Goal: Information Seeking & Learning: Learn about a topic

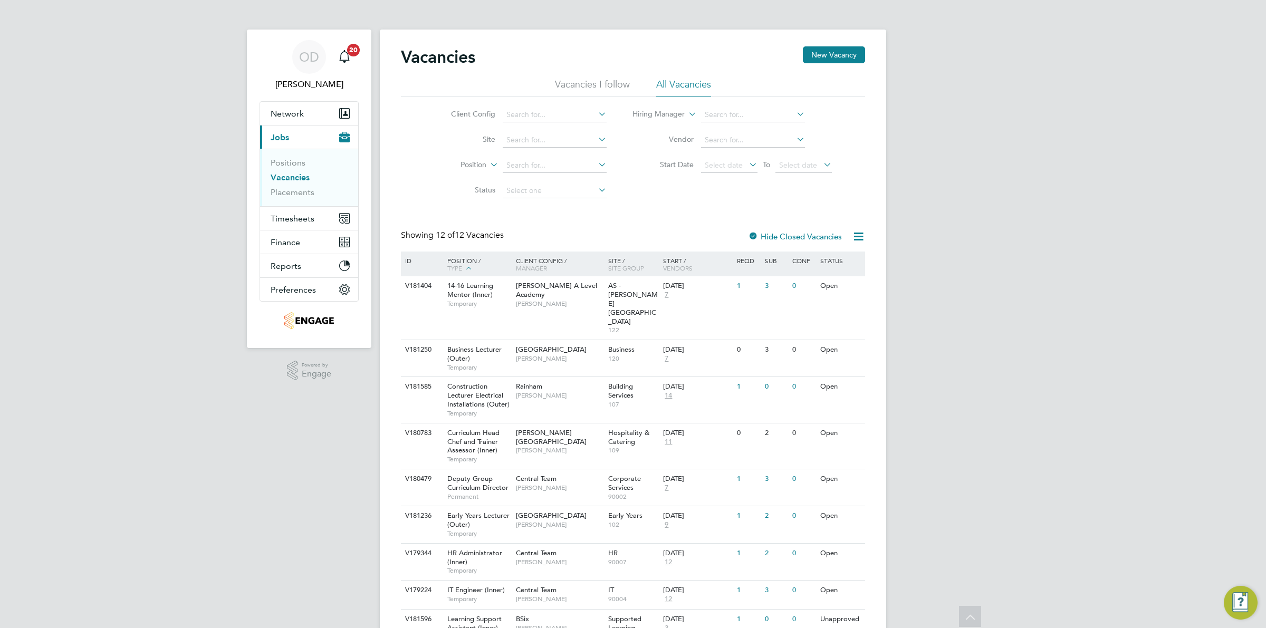
scroll to position [126, 0]
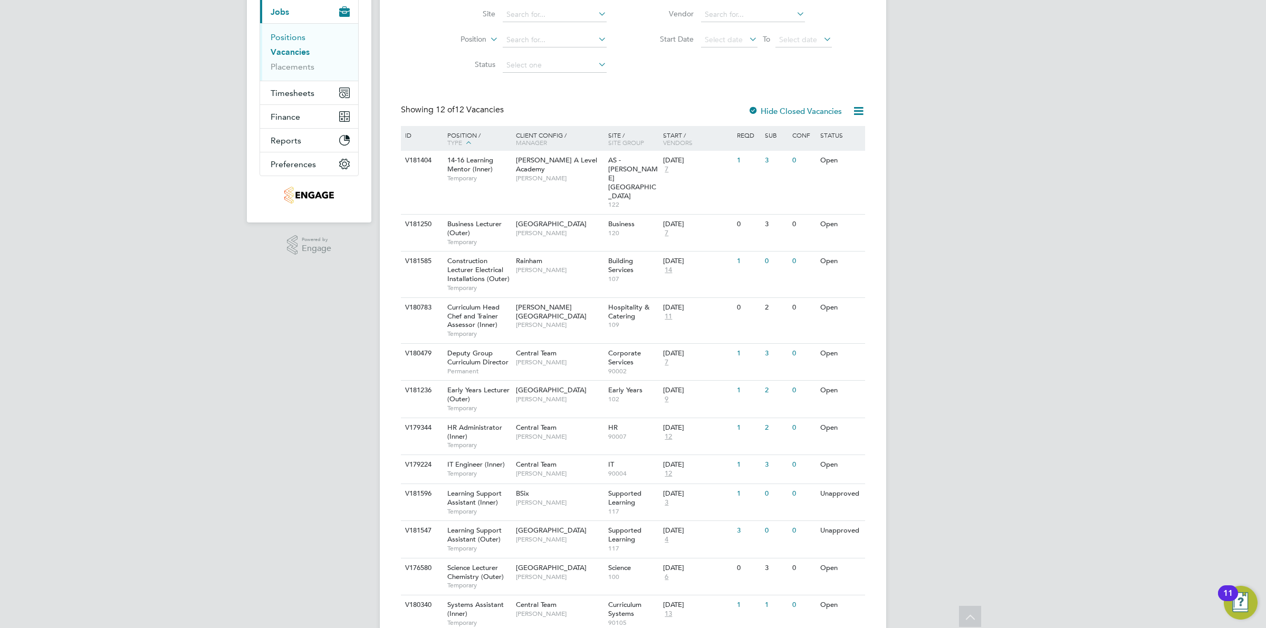
click at [296, 35] on link "Positions" at bounding box center [288, 37] width 35 height 10
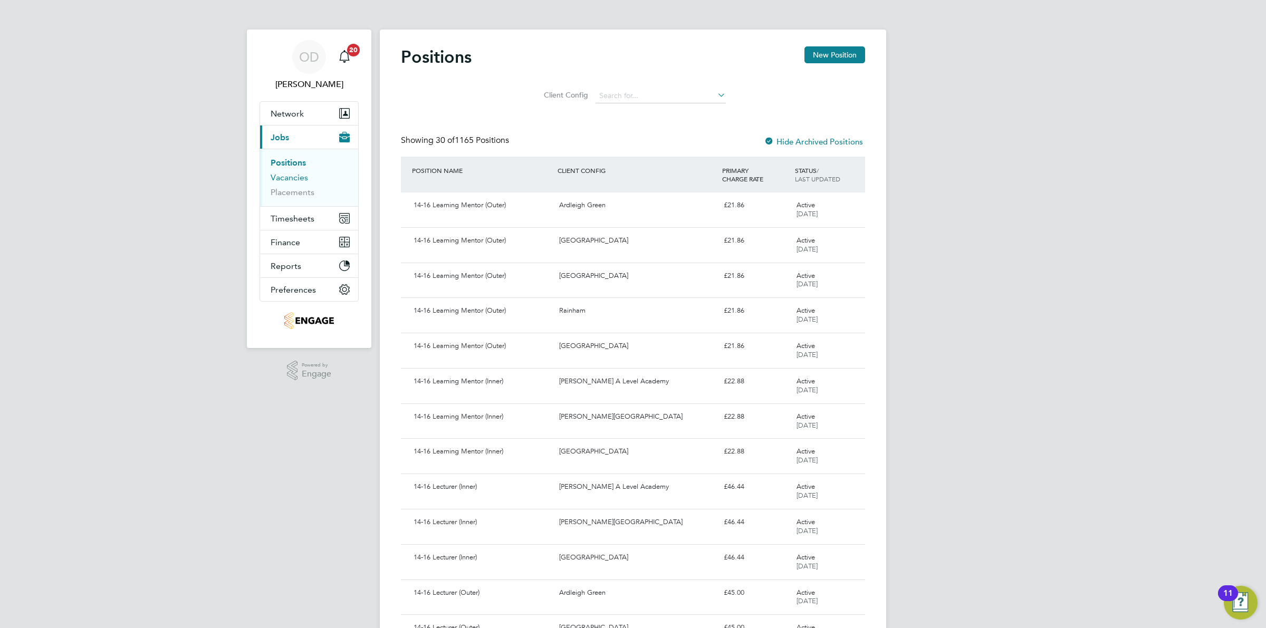
click at [278, 172] on link "Vacancies" at bounding box center [289, 177] width 37 height 10
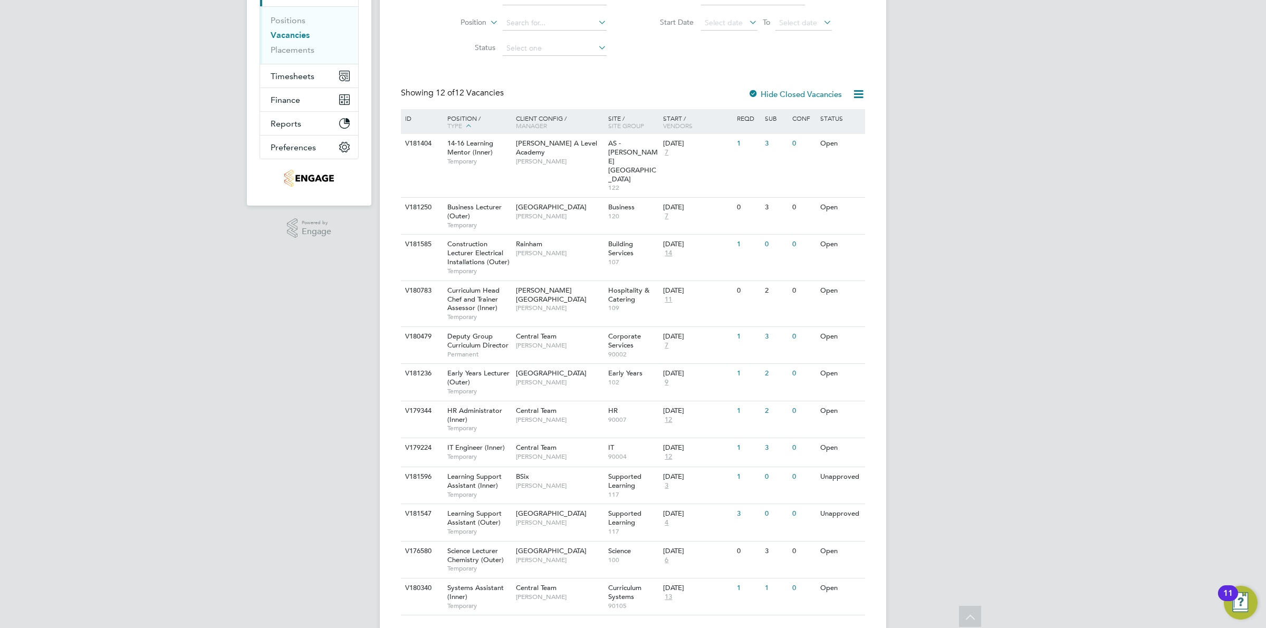
scroll to position [126, 0]
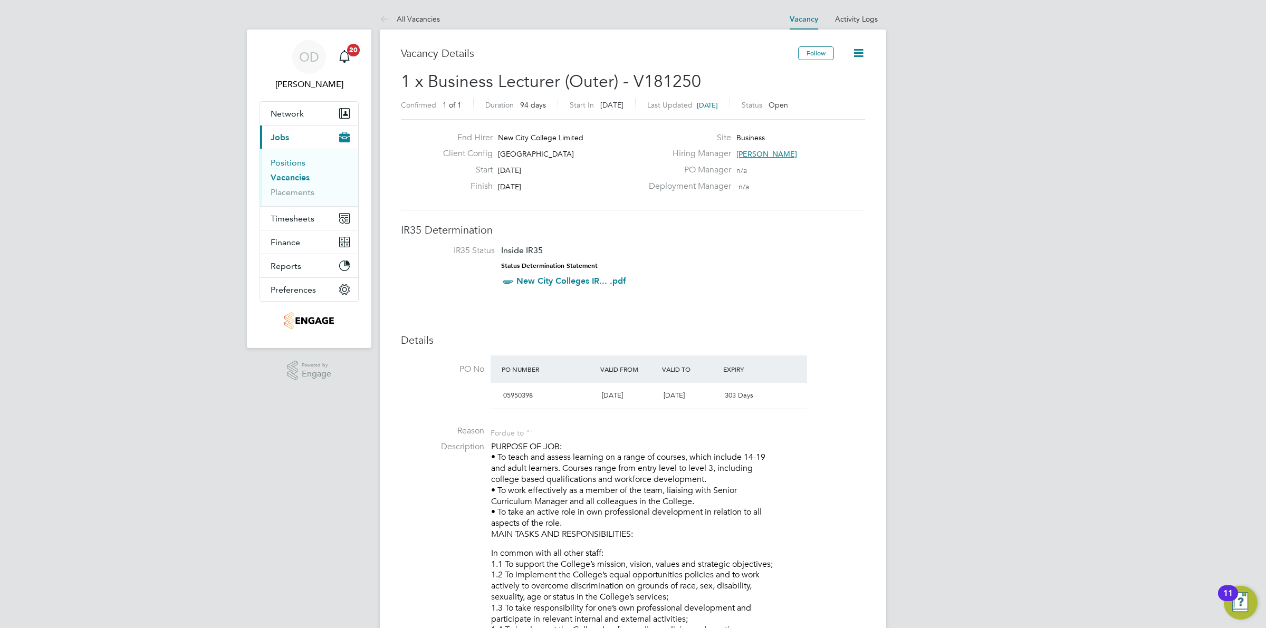
click at [301, 162] on link "Positions" at bounding box center [288, 163] width 35 height 10
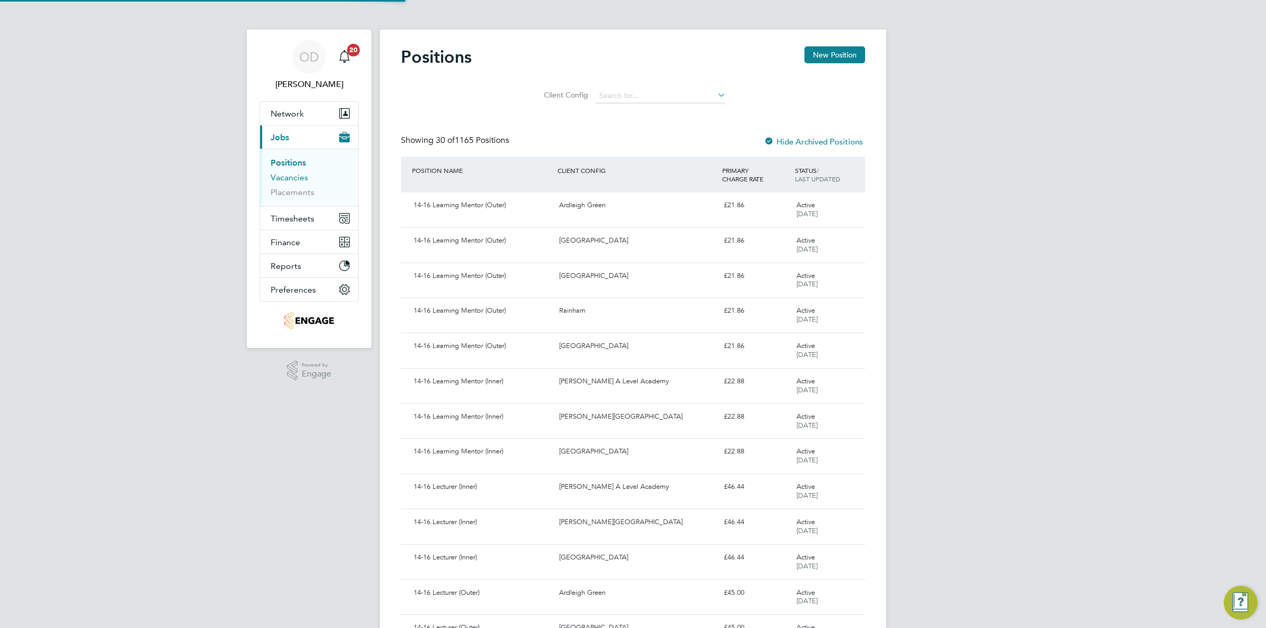
click at [299, 175] on link "Vacancies" at bounding box center [289, 177] width 37 height 10
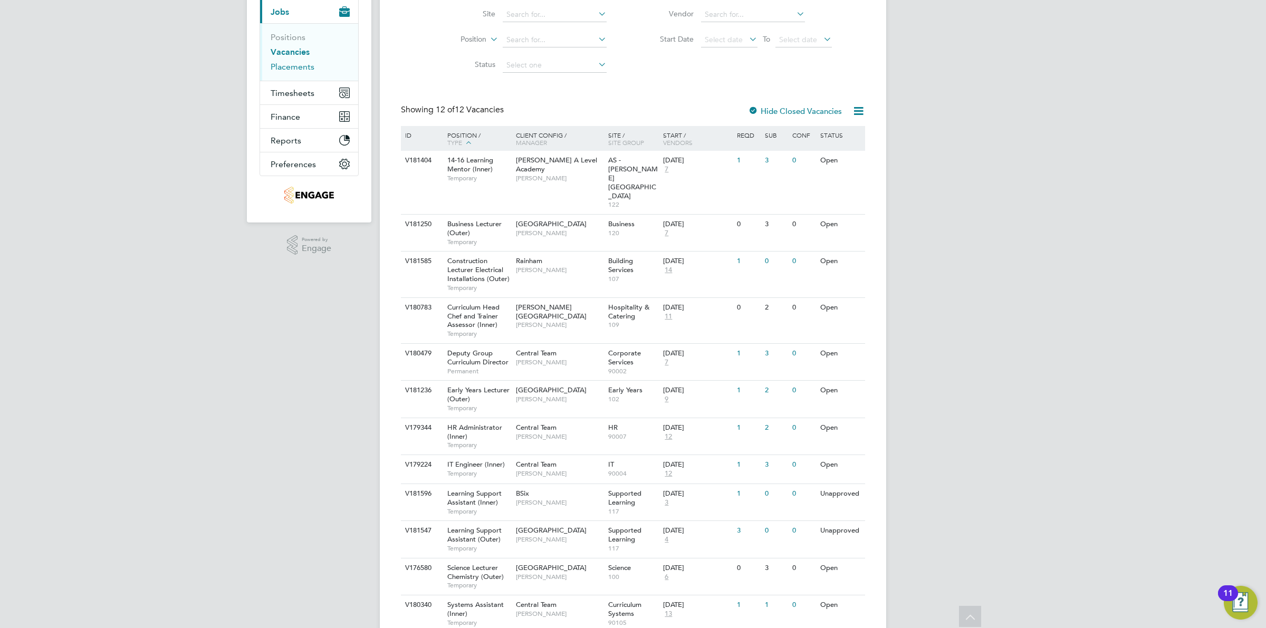
click at [285, 67] on link "Placements" at bounding box center [293, 67] width 44 height 10
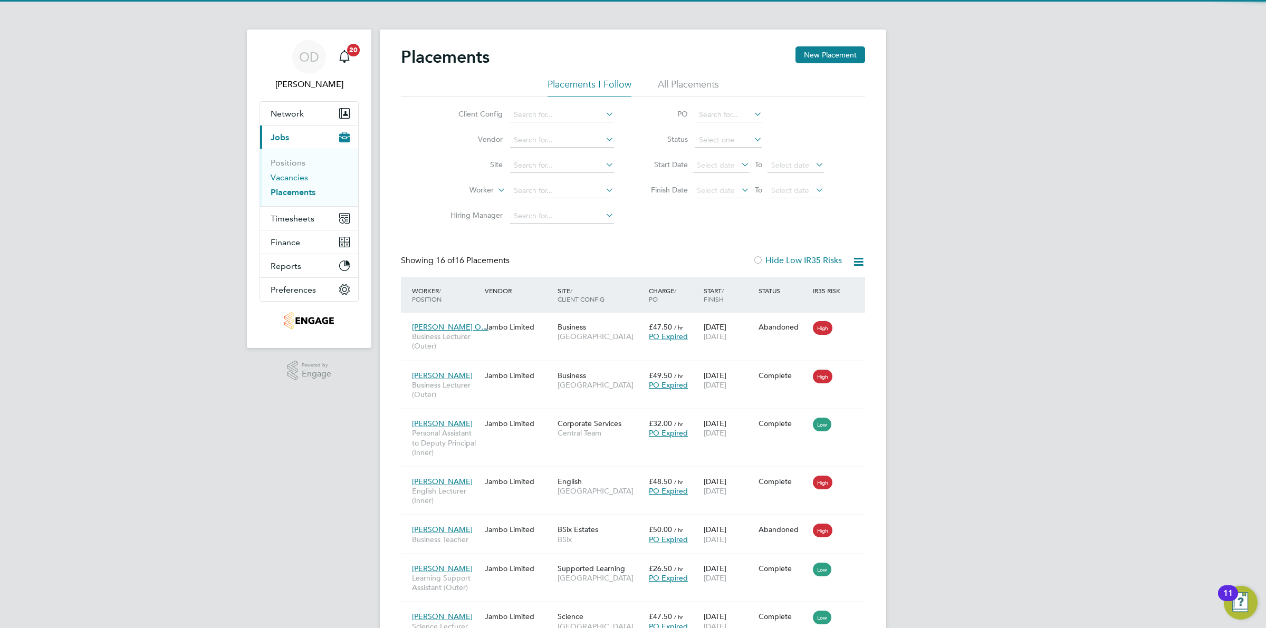
scroll to position [6, 5]
click at [291, 177] on link "Vacancies" at bounding box center [289, 177] width 37 height 10
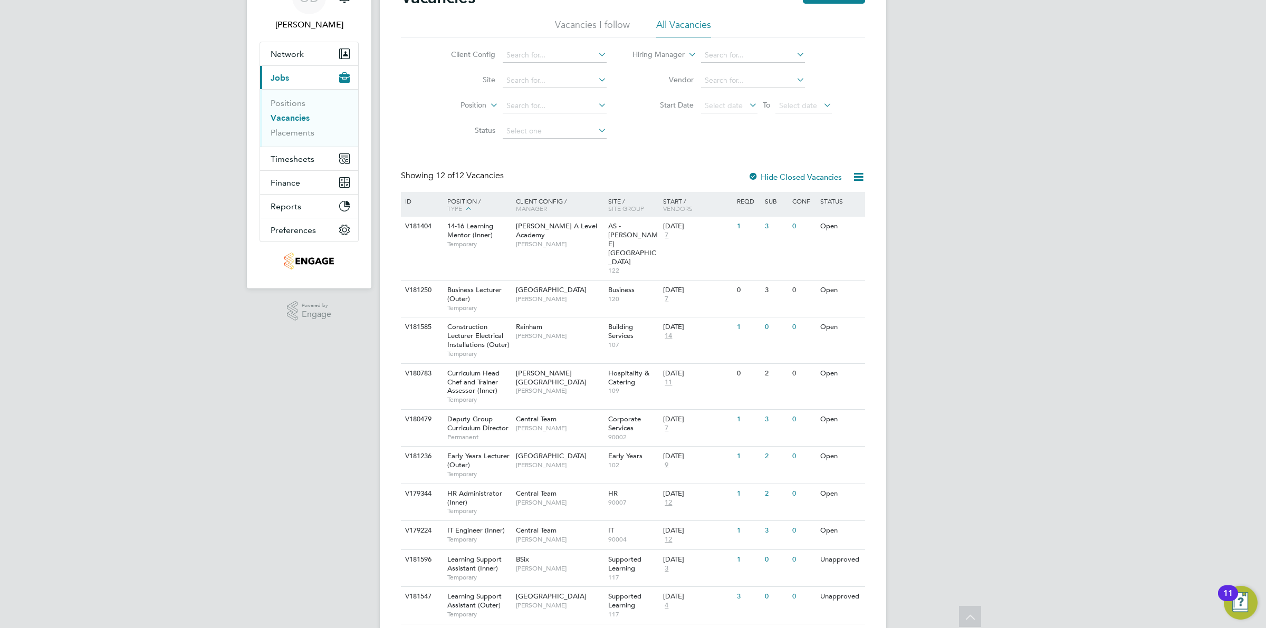
scroll to position [126, 0]
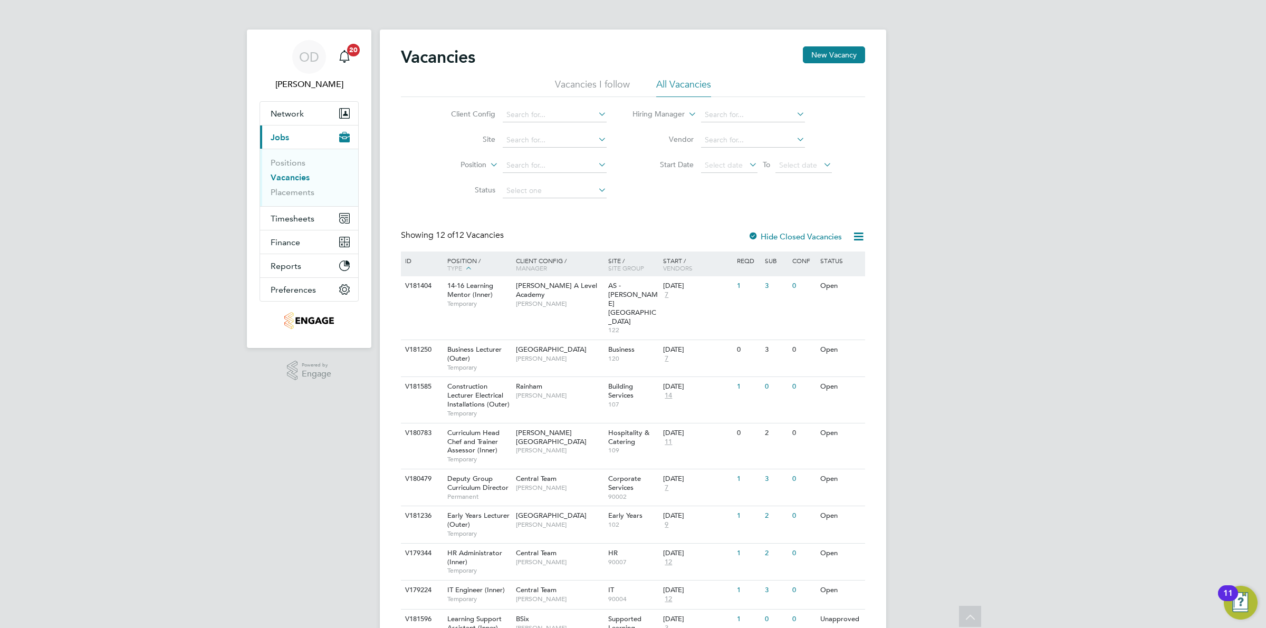
scroll to position [126, 0]
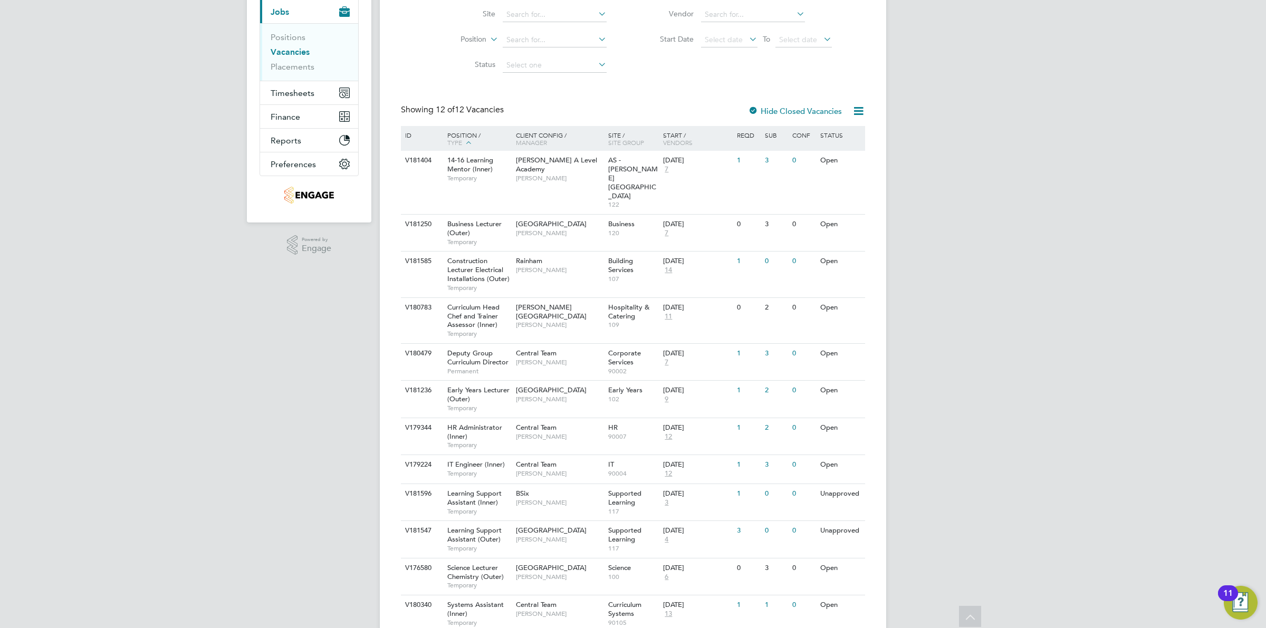
click at [291, 43] on li "Positions" at bounding box center [310, 39] width 79 height 15
click at [293, 30] on ul "Positions Vacancies Placements" at bounding box center [309, 51] width 98 height 57
click at [291, 41] on link "Positions" at bounding box center [288, 37] width 35 height 10
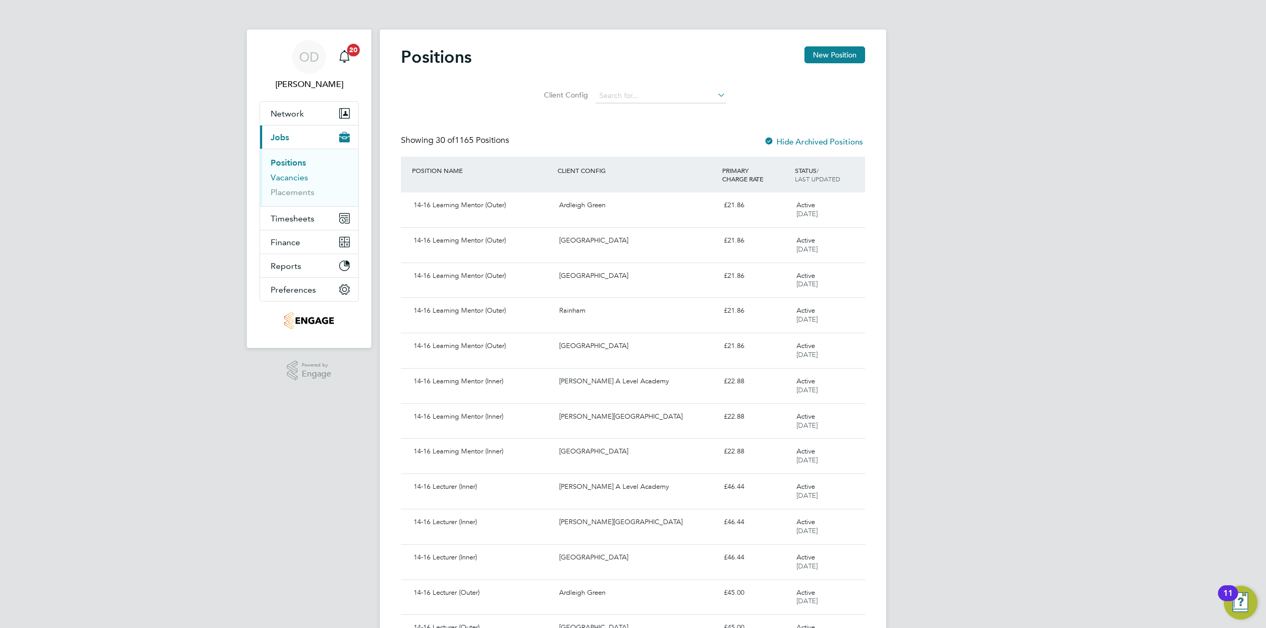
click at [288, 173] on link "Vacancies" at bounding box center [289, 177] width 37 height 10
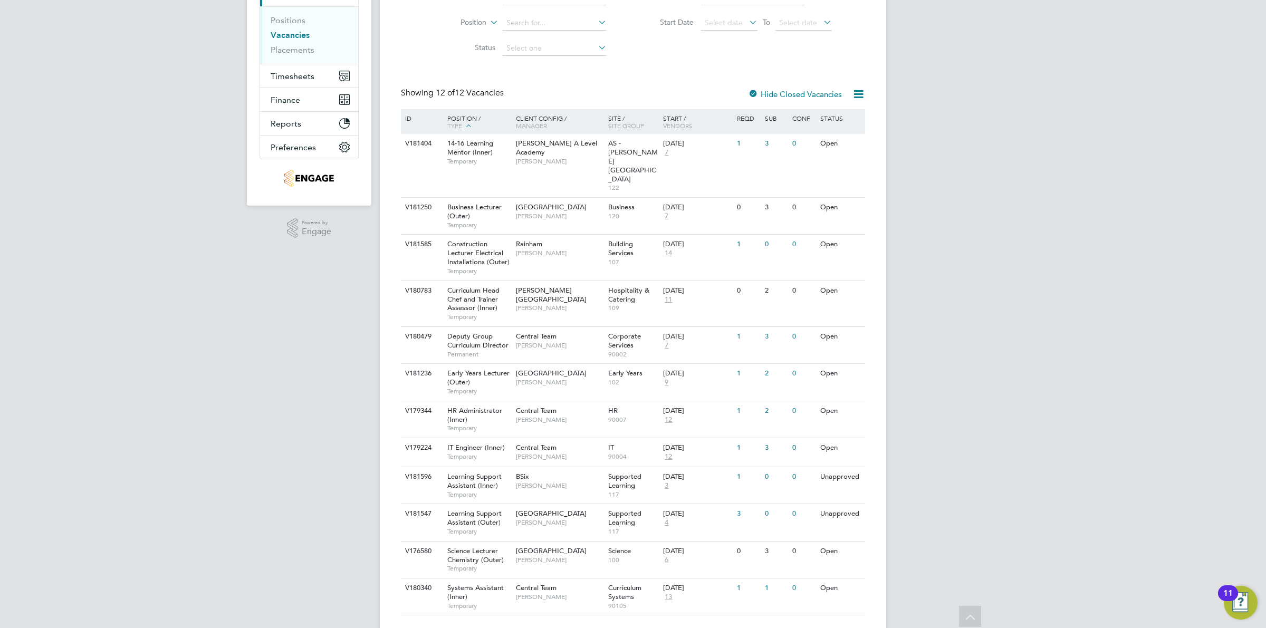
scroll to position [126, 0]
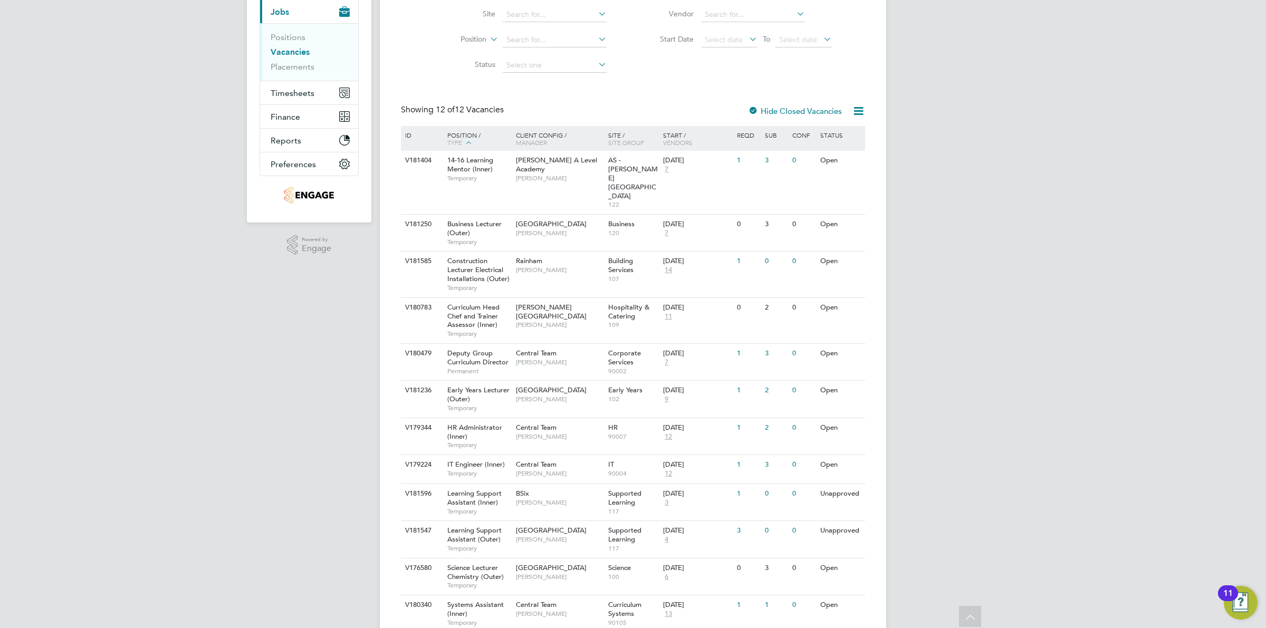
click at [290, 51] on link "Vacancies" at bounding box center [290, 52] width 39 height 10
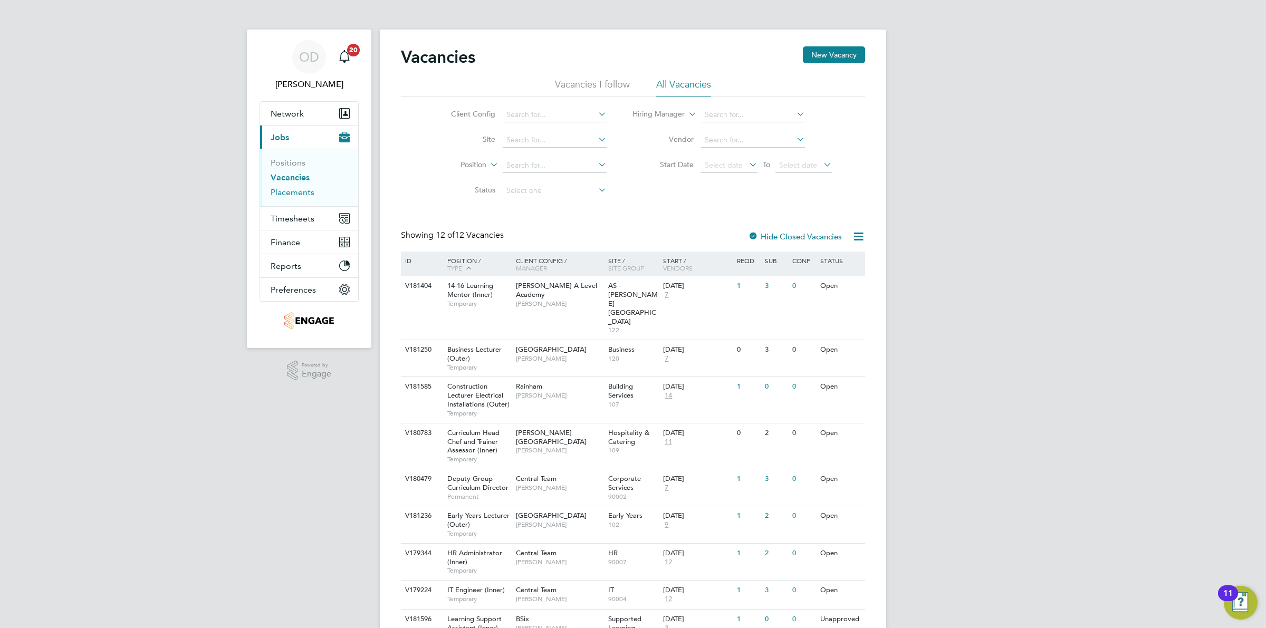
click at [295, 187] on link "Placements" at bounding box center [293, 192] width 44 height 10
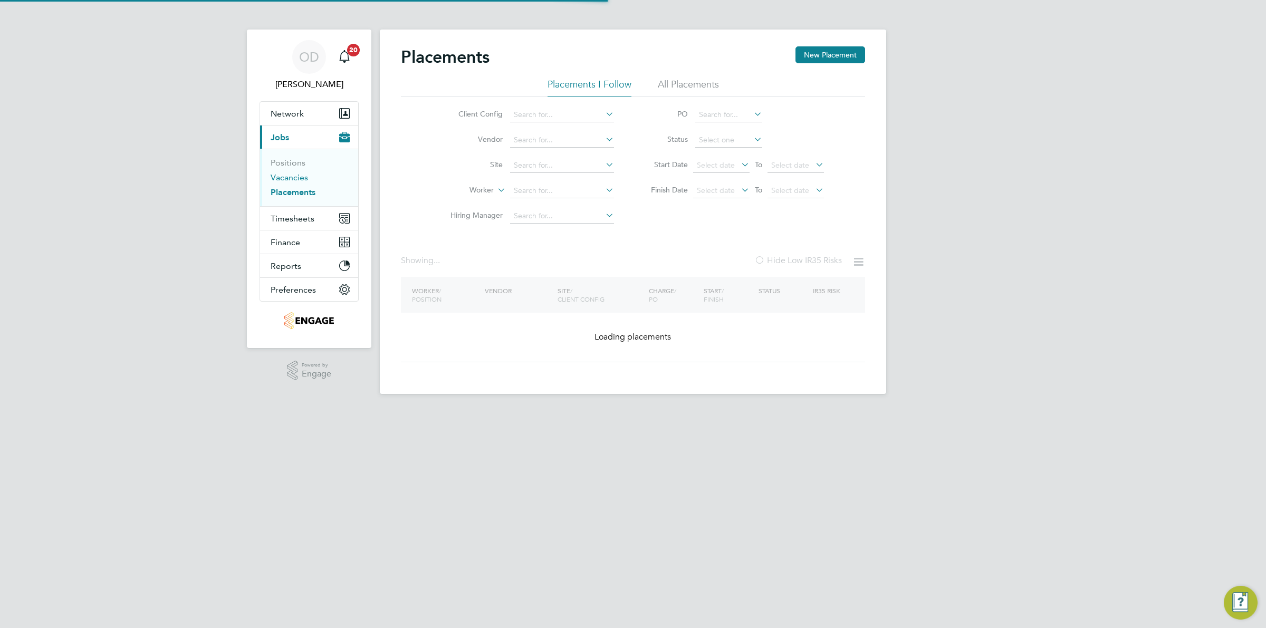
click at [296, 178] on link "Vacancies" at bounding box center [289, 177] width 37 height 10
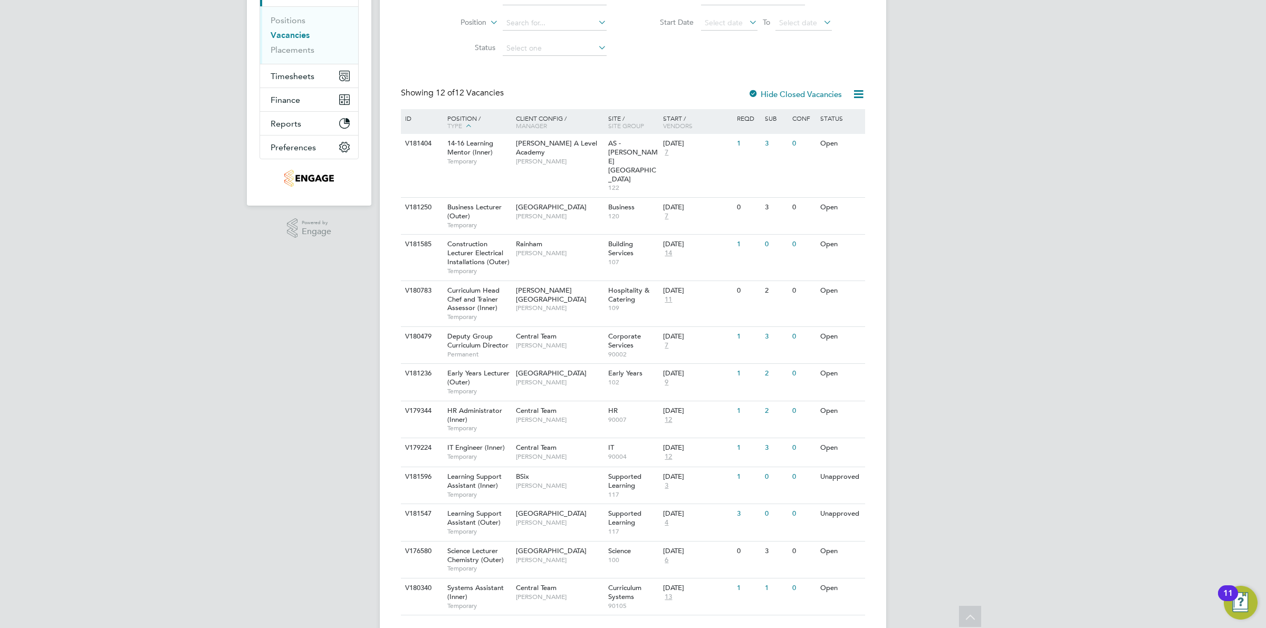
scroll to position [126, 0]
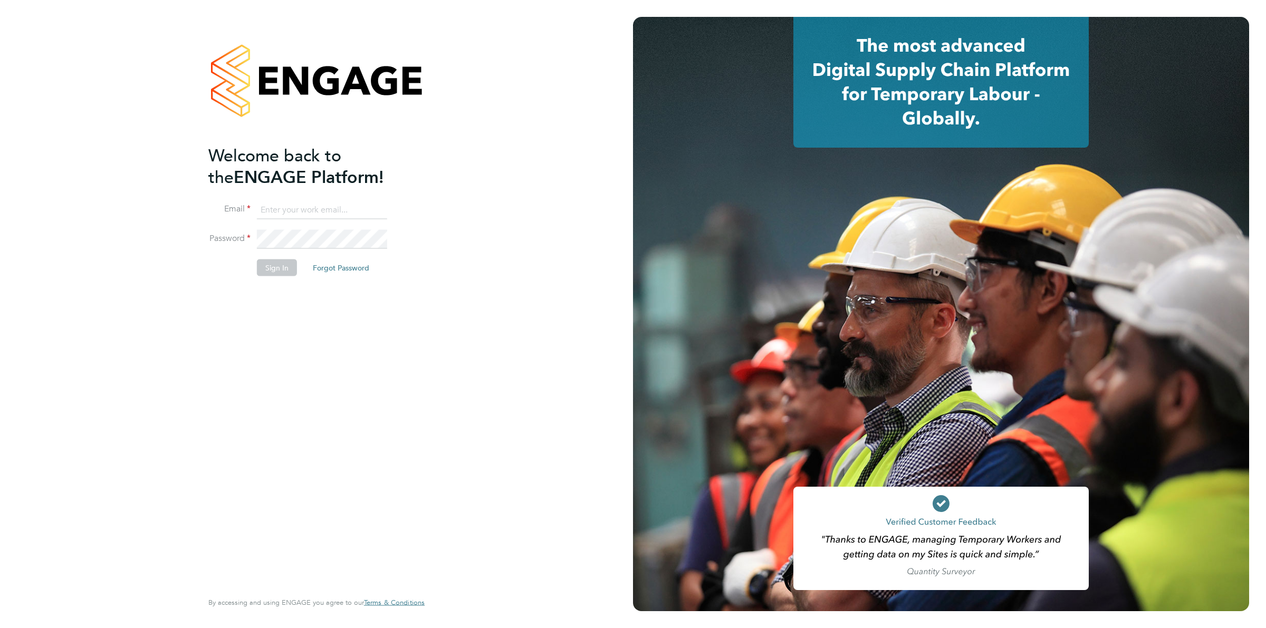
type input "[PERSON_NAME][EMAIL_ADDRESS][DOMAIN_NAME]"
click at [292, 264] on button "Sign In" at bounding box center [277, 268] width 40 height 17
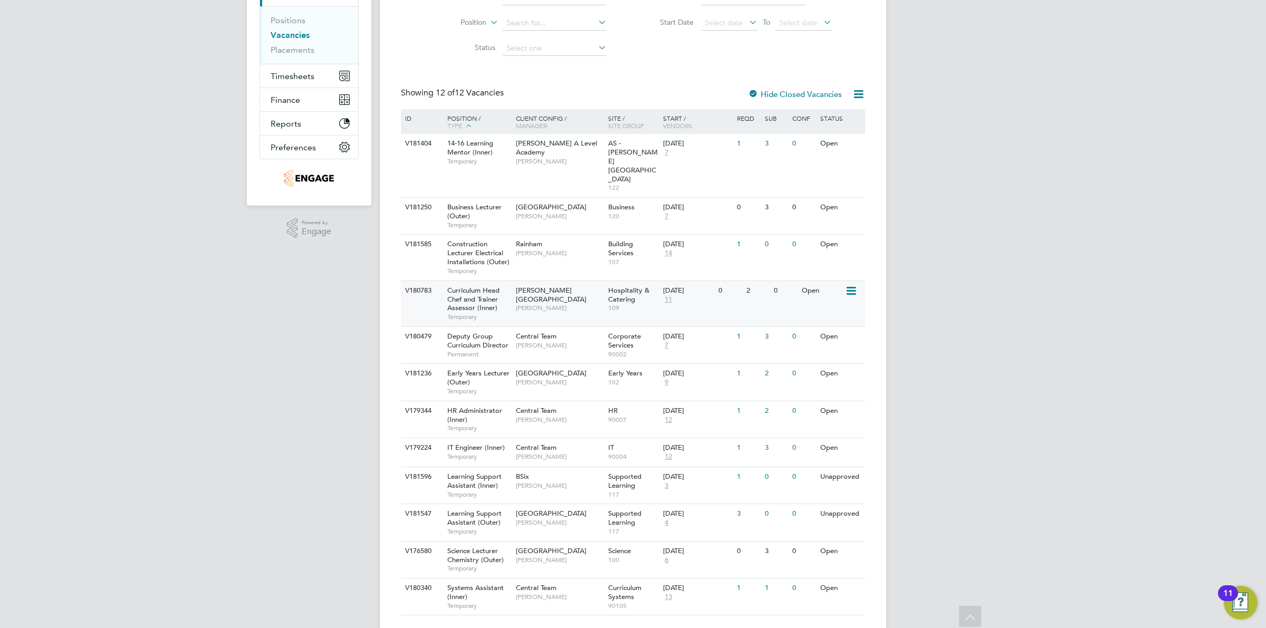
scroll to position [76, 0]
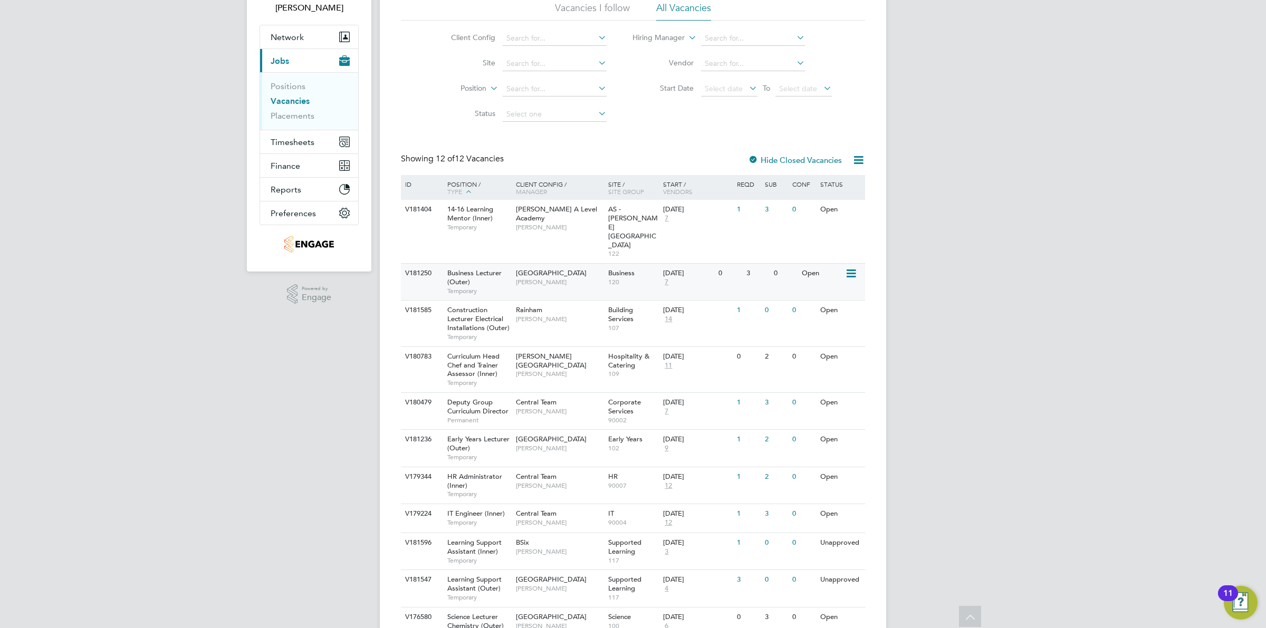
click at [660, 264] on div "[DATE] 7" at bounding box center [687, 278] width 55 height 28
click at [292, 118] on link "Placements" at bounding box center [293, 116] width 44 height 10
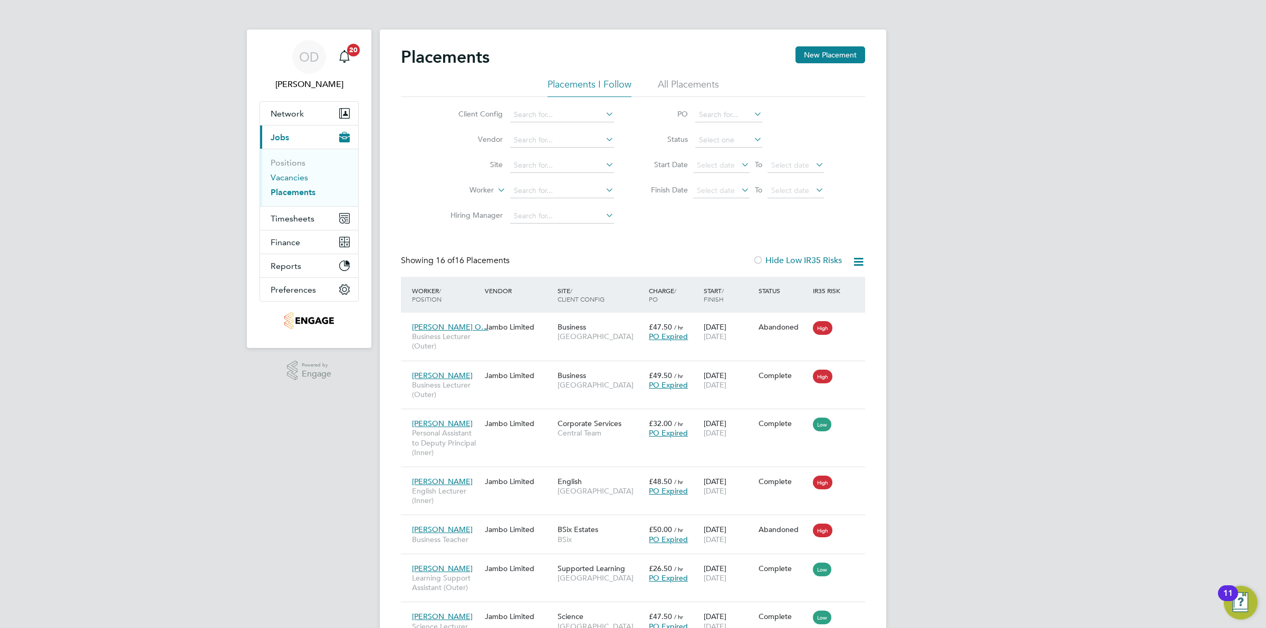
click at [286, 175] on link "Vacancies" at bounding box center [289, 177] width 37 height 10
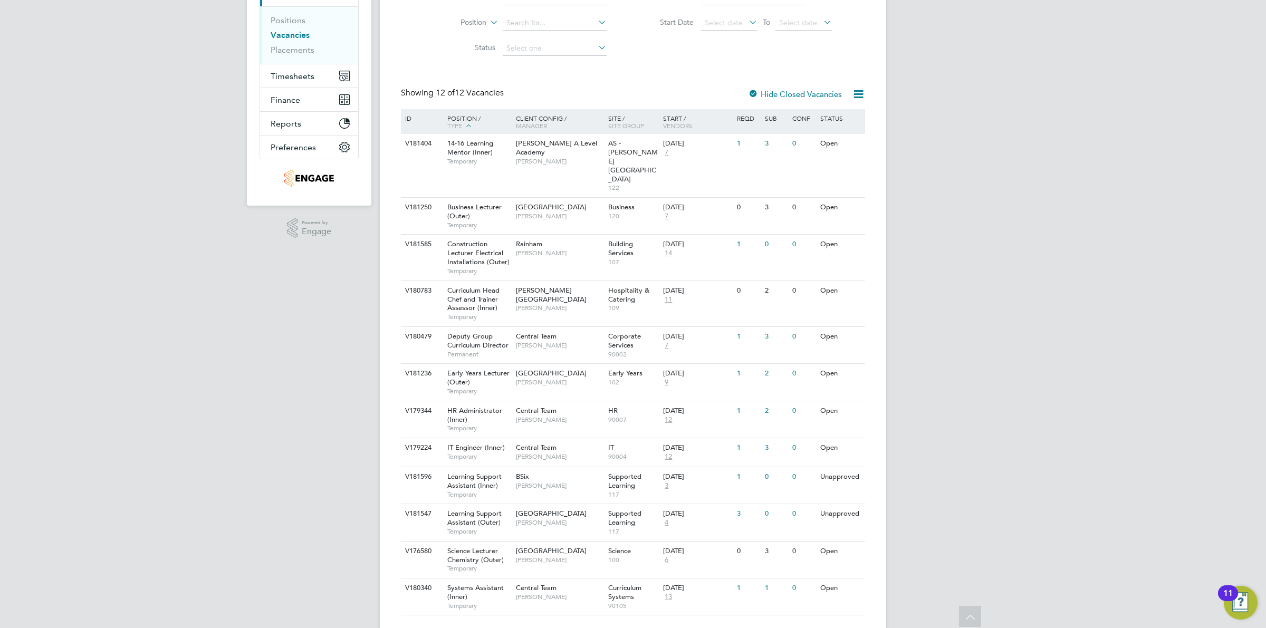
scroll to position [126, 0]
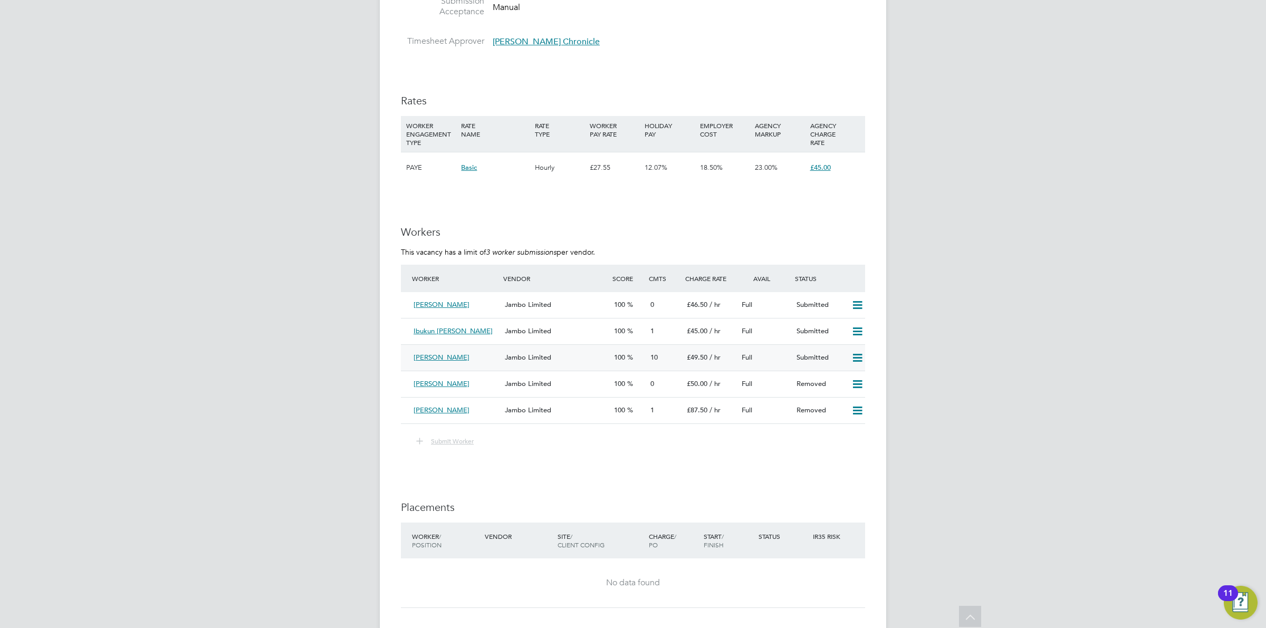
click at [559, 346] on div "Nasira Sikander Jambo Limited 100 10 £49.50 / hr Full Submitted" at bounding box center [633, 357] width 464 height 26
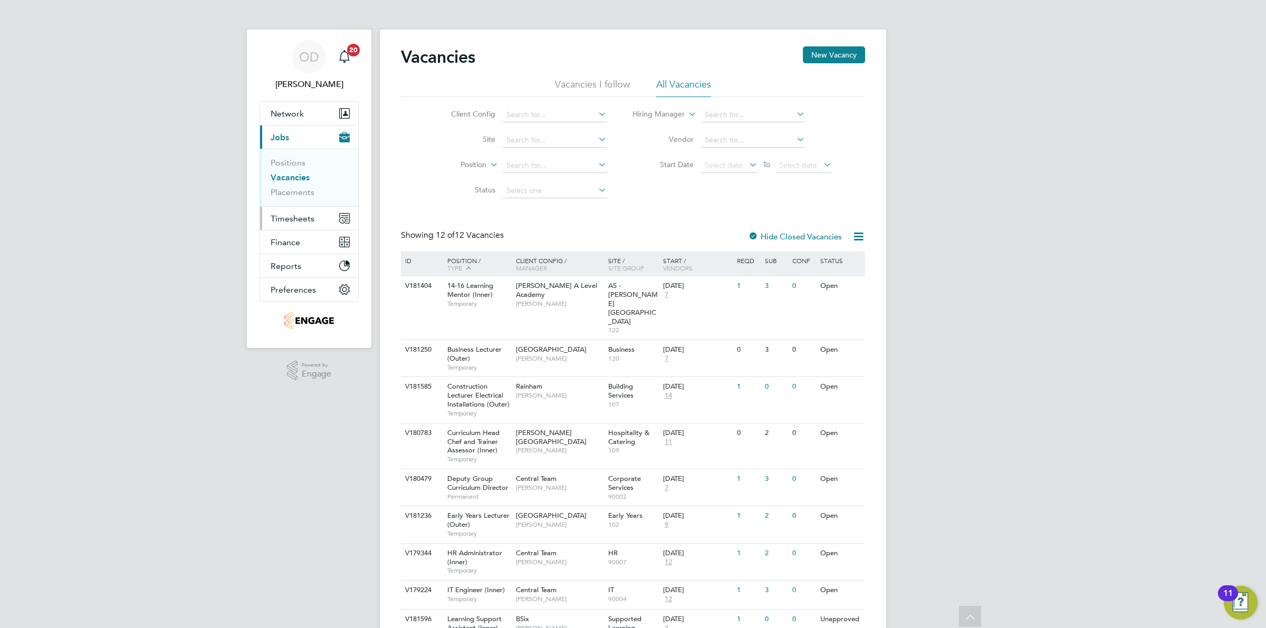
scroll to position [126, 0]
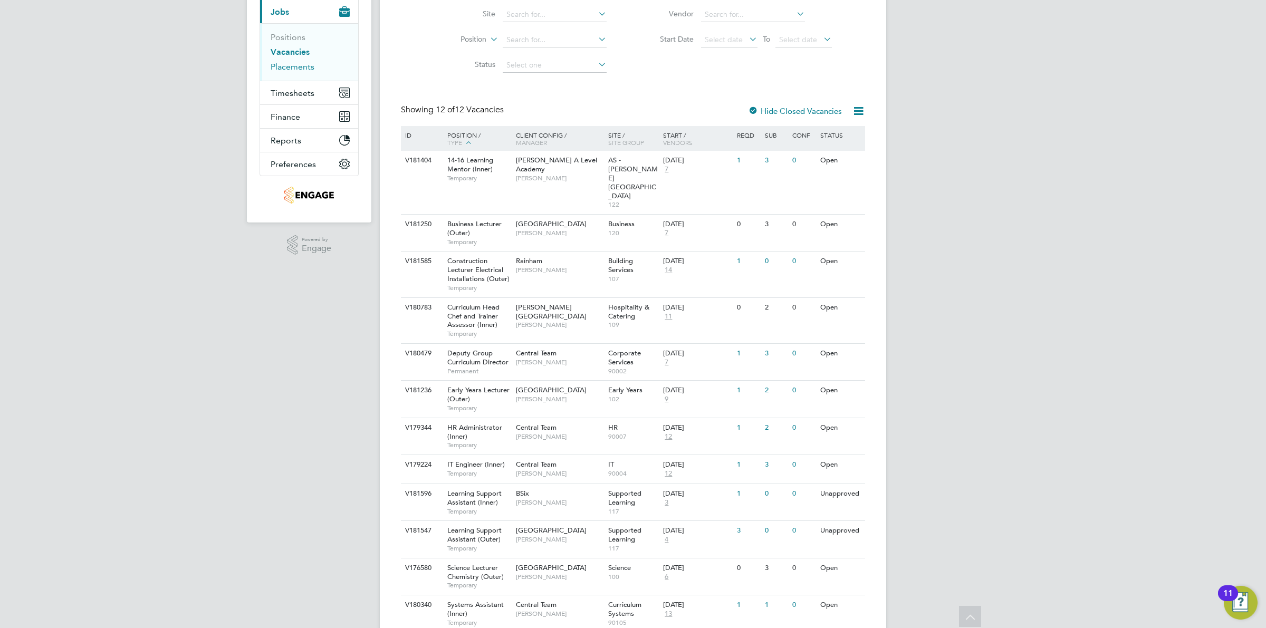
click at [289, 66] on link "Placements" at bounding box center [293, 67] width 44 height 10
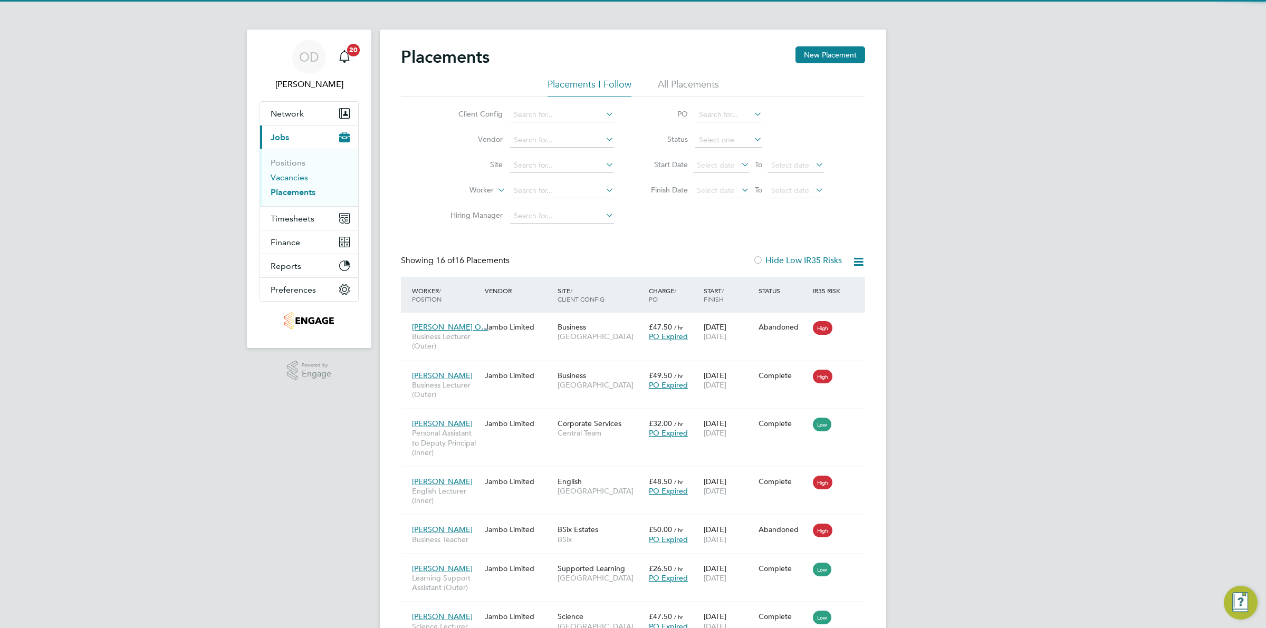
click at [281, 179] on link "Vacancies" at bounding box center [289, 177] width 37 height 10
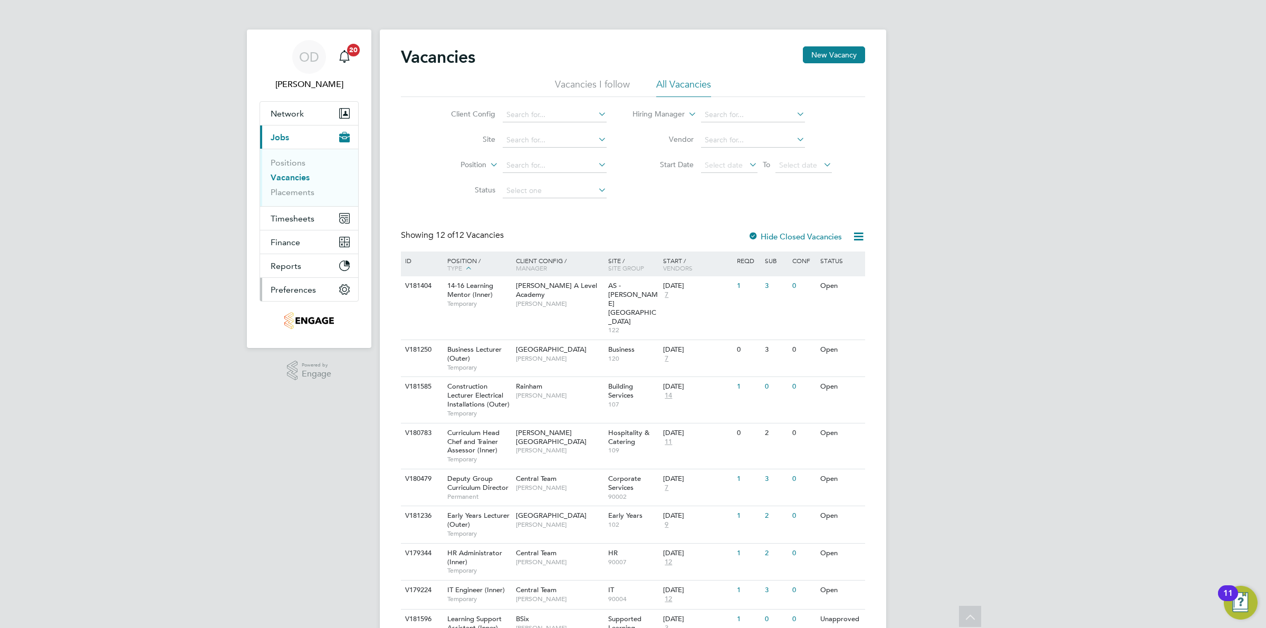
scroll to position [126, 0]
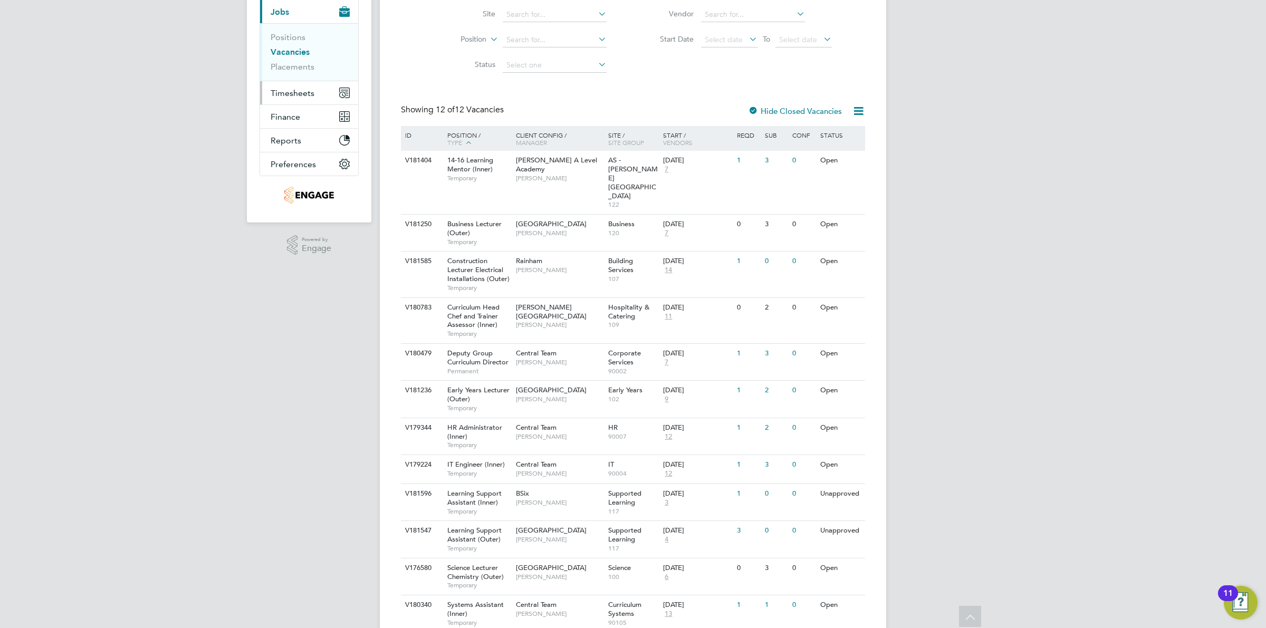
click at [291, 95] on span "Timesheets" at bounding box center [293, 93] width 44 height 10
click at [289, 18] on button "Current page: Jobs" at bounding box center [309, 11] width 98 height 23
click at [284, 62] on link "Placements" at bounding box center [293, 67] width 44 height 10
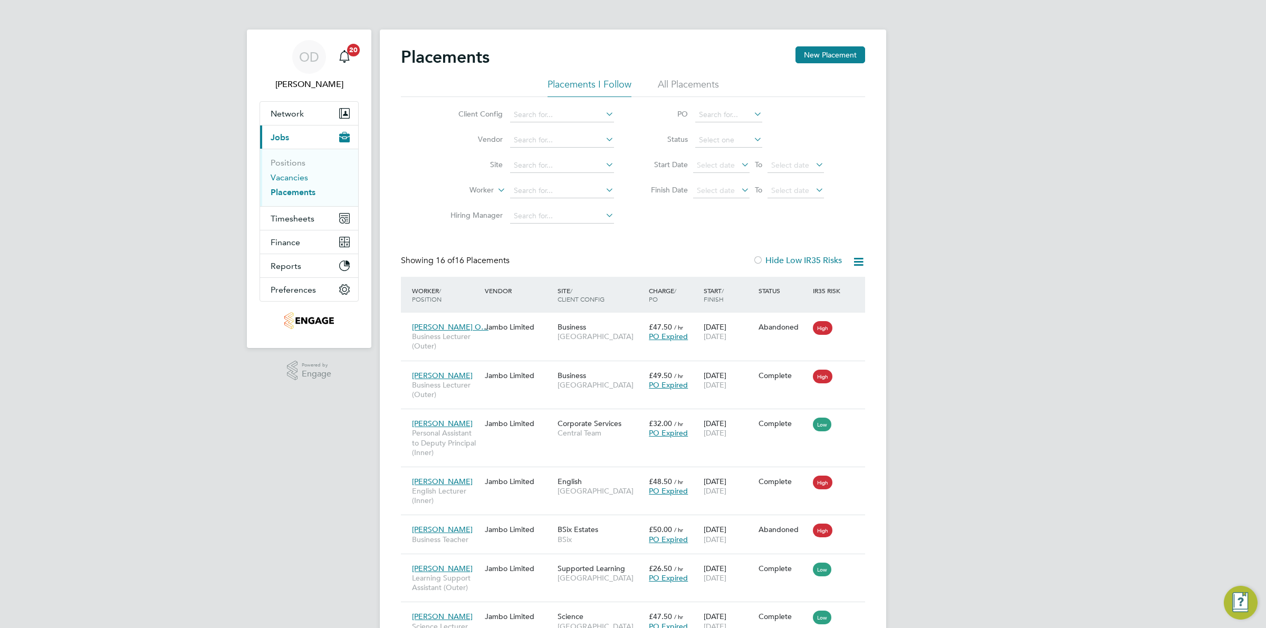
click at [284, 178] on link "Vacancies" at bounding box center [289, 177] width 37 height 10
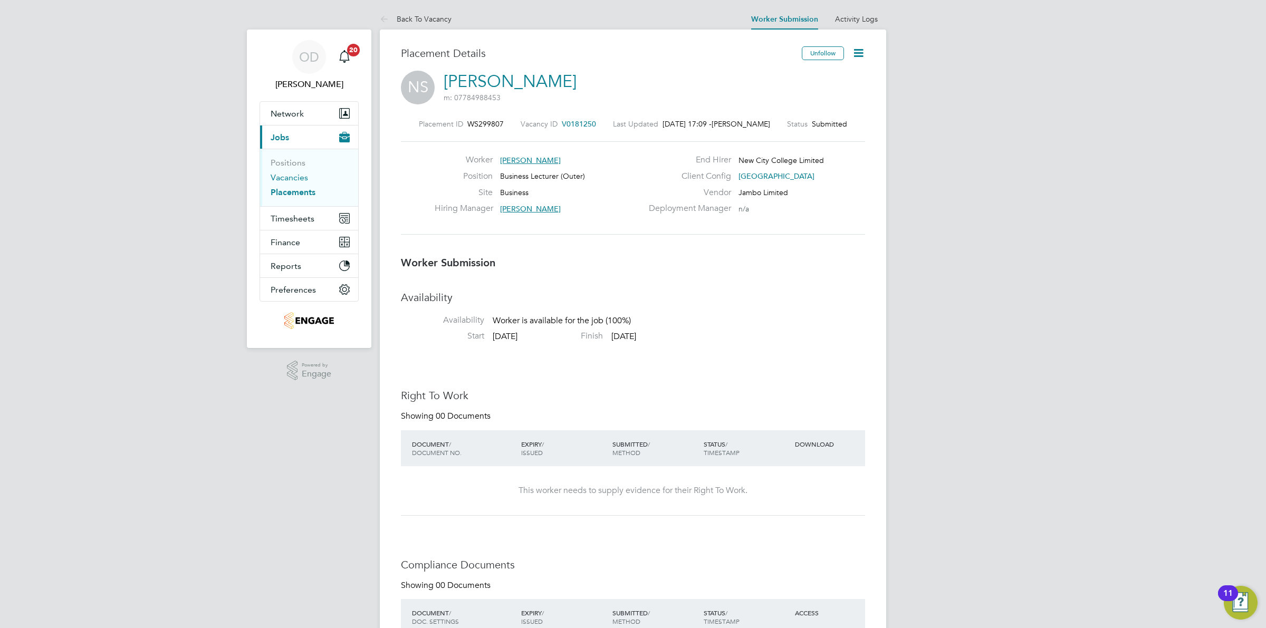
click at [295, 176] on link "Vacancies" at bounding box center [289, 177] width 37 height 10
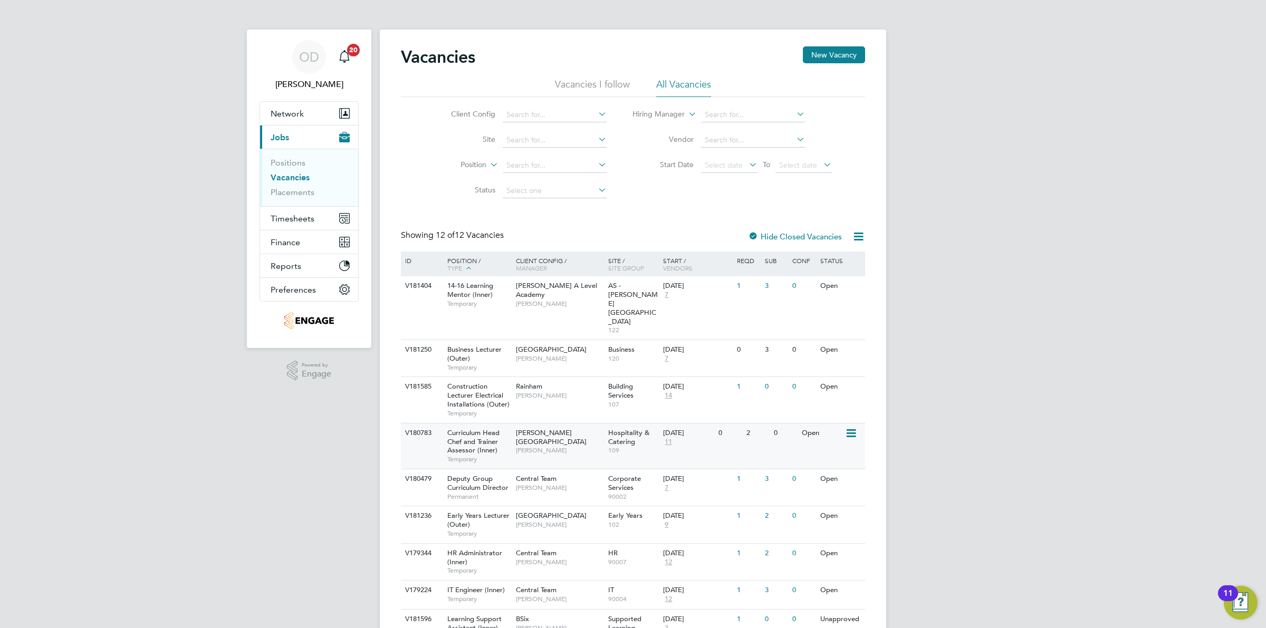
scroll to position [132, 0]
